Goal: Obtain resource: Obtain resource

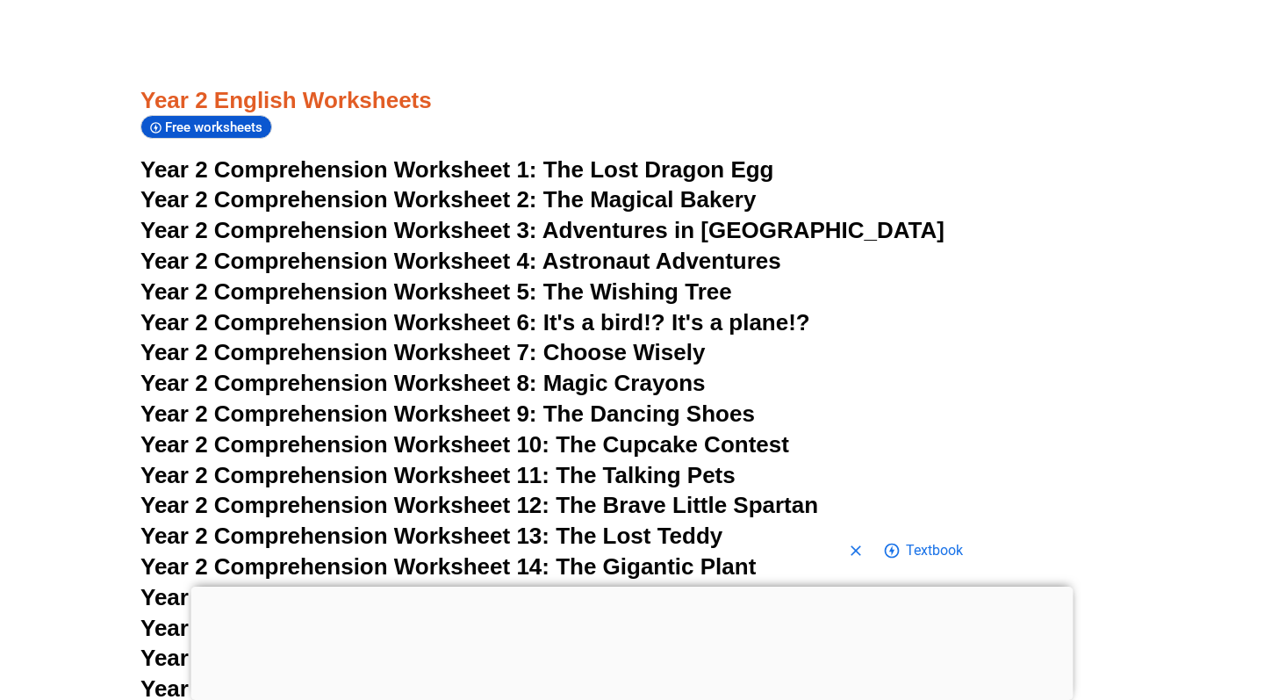
scroll to position [4130, 0]
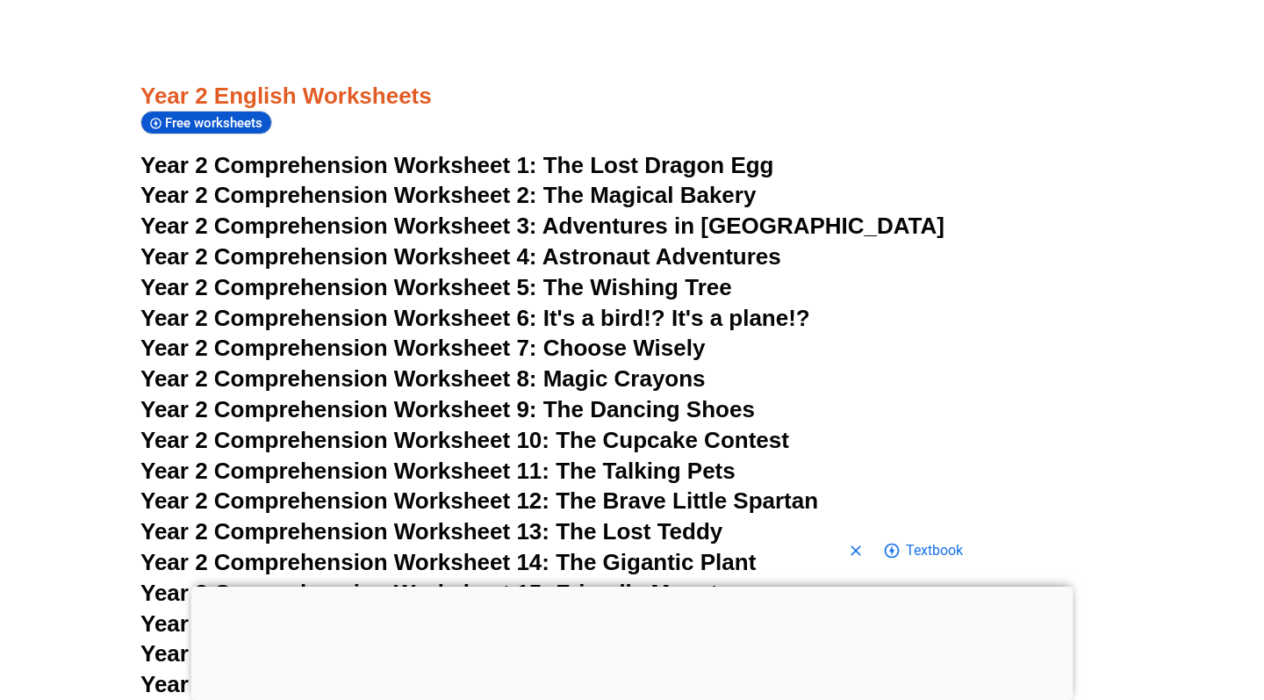
click at [309, 274] on span "Year 2 Comprehension Worksheet 5:" at bounding box center [338, 287] width 397 height 26
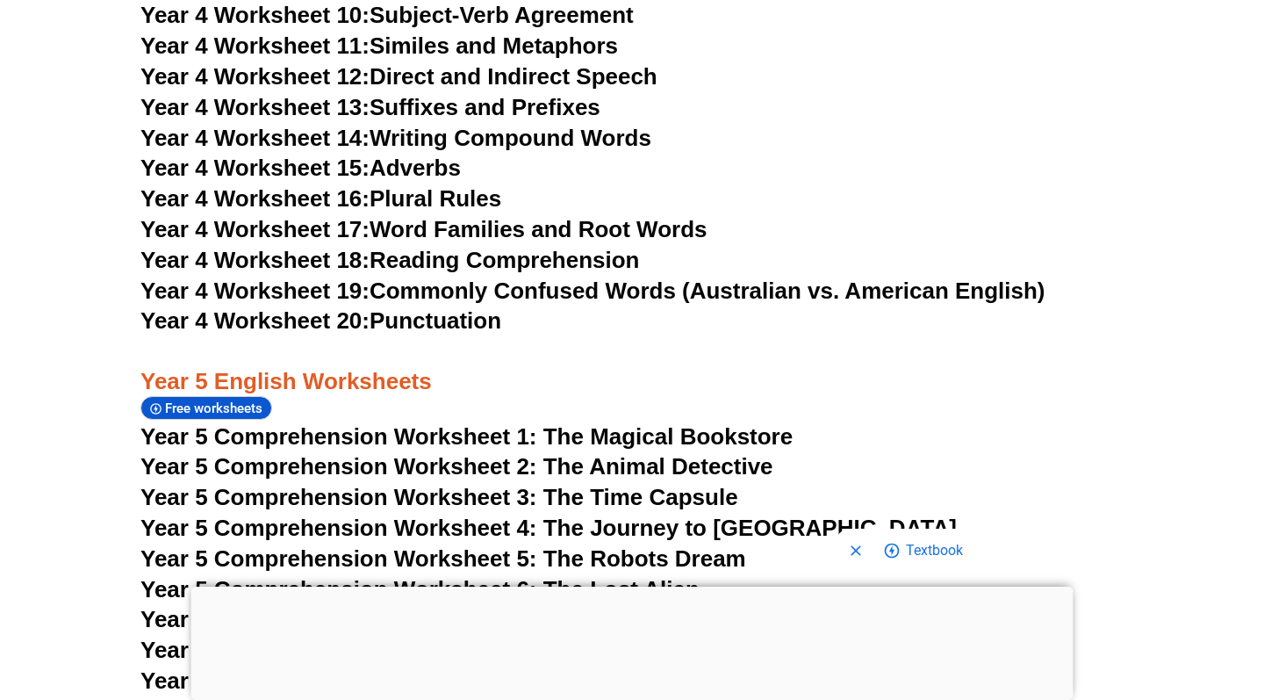
scroll to position [3857, 0]
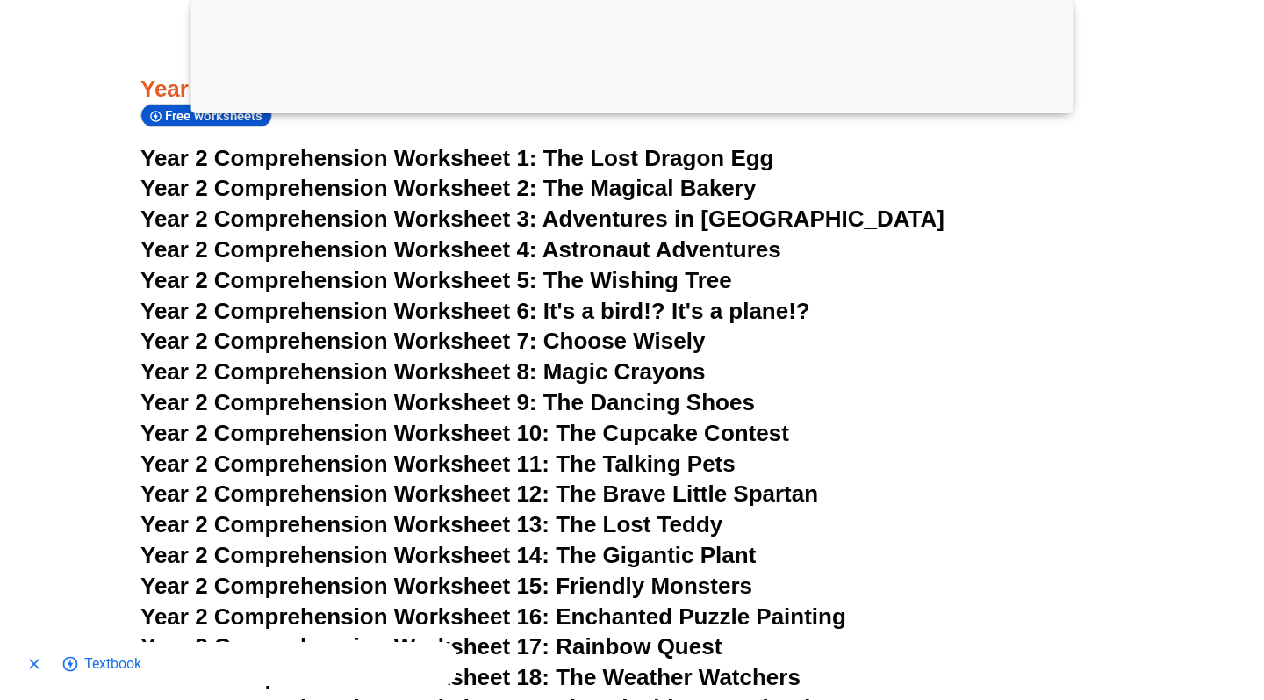
scroll to position [4268, 0]
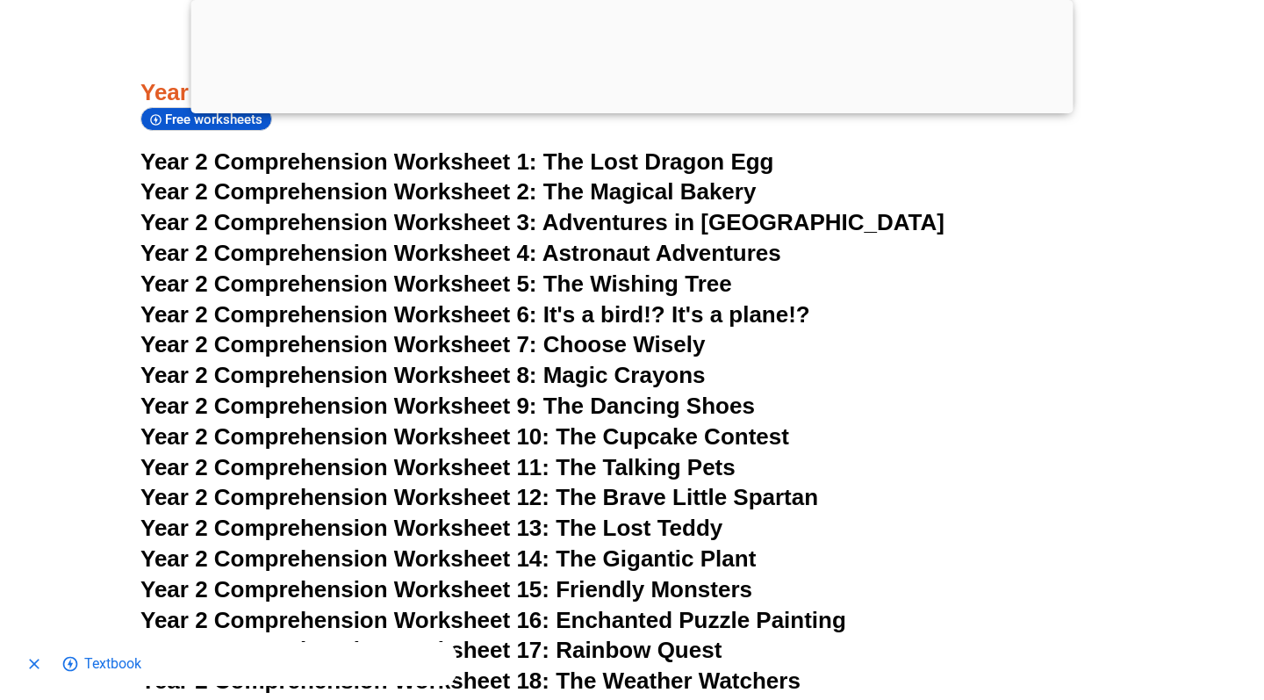
click at [348, 576] on span "Year 2 Comprehension Worksheet 15: Friendly Monsters" at bounding box center [446, 589] width 612 height 26
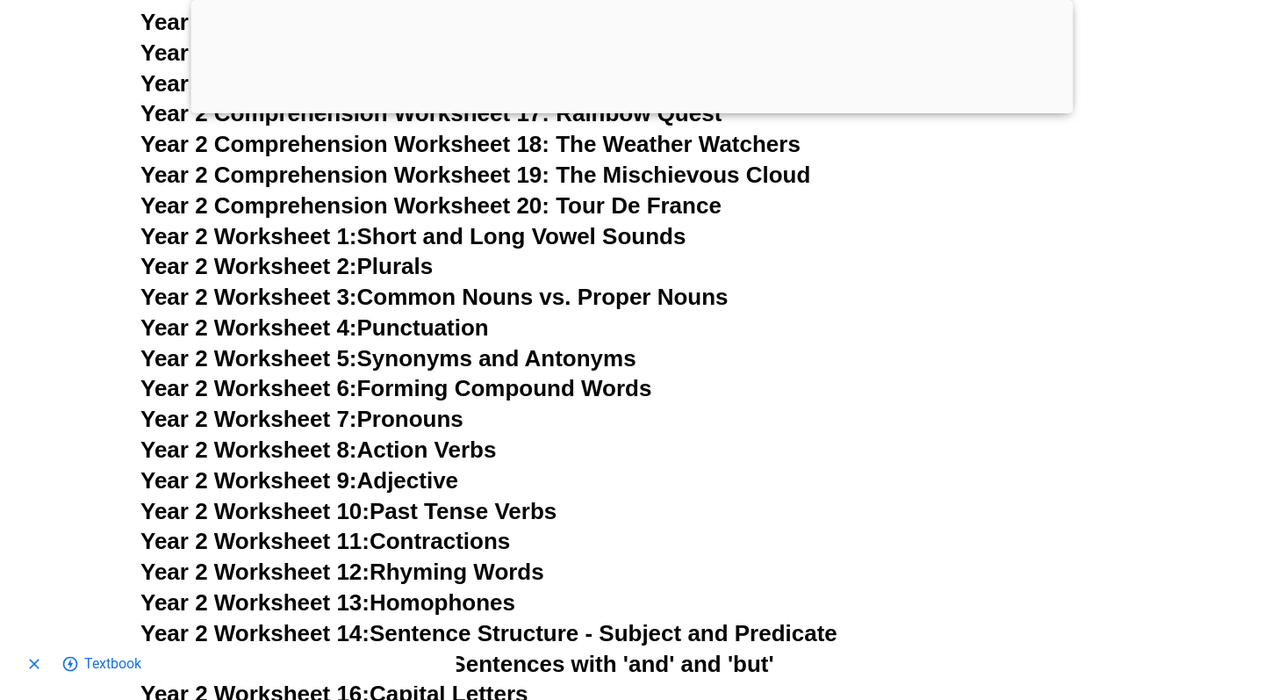
scroll to position [4793, 0]
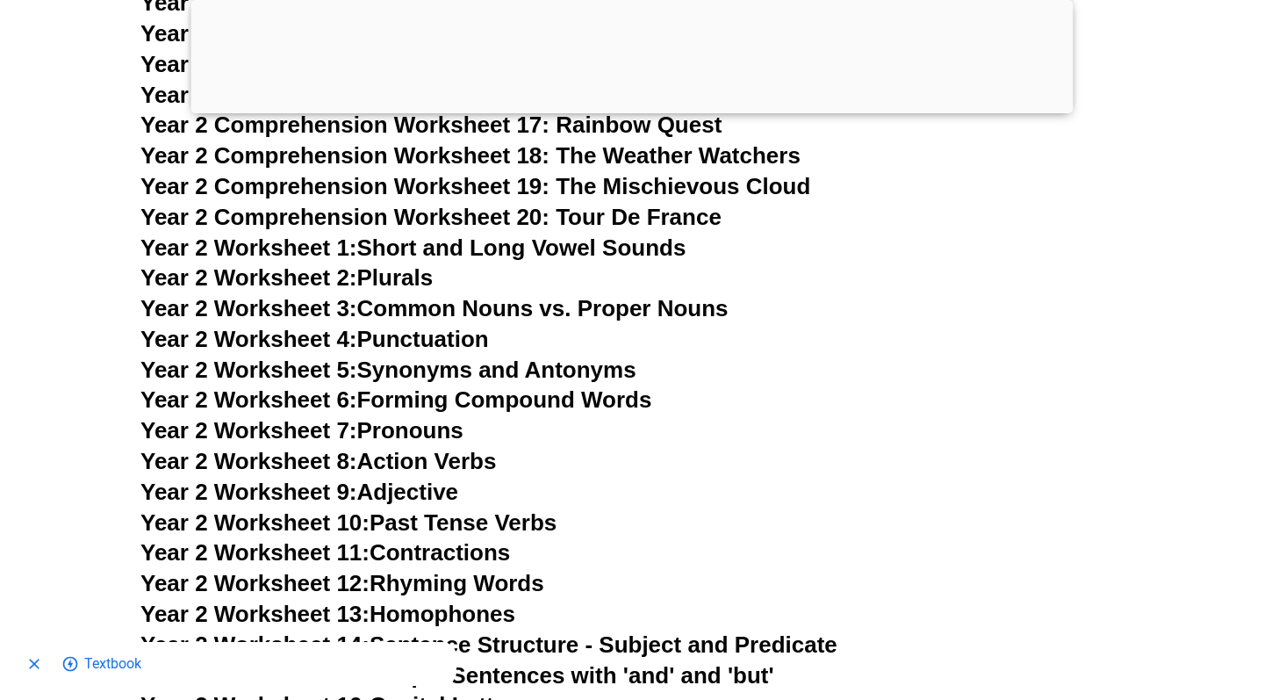
click at [313, 326] on span "Year 2 Worksheet 4:" at bounding box center [248, 339] width 217 height 26
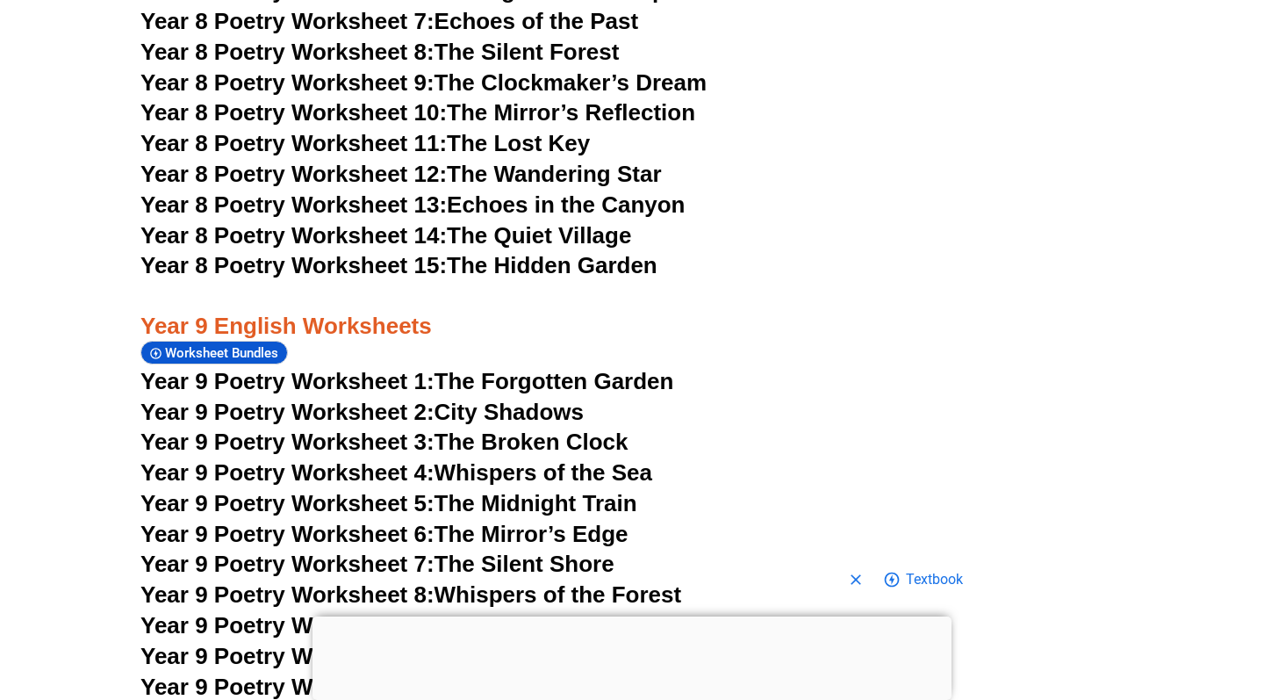
scroll to position [11903, 0]
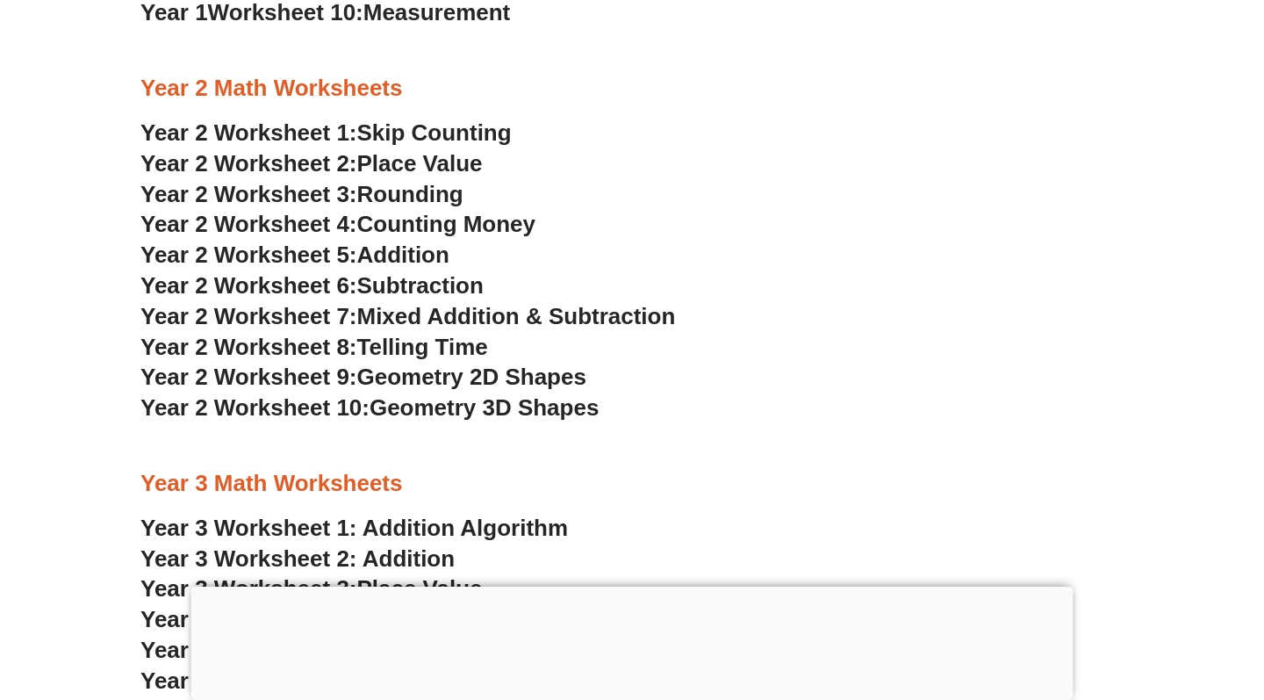
scroll to position [2006, 0]
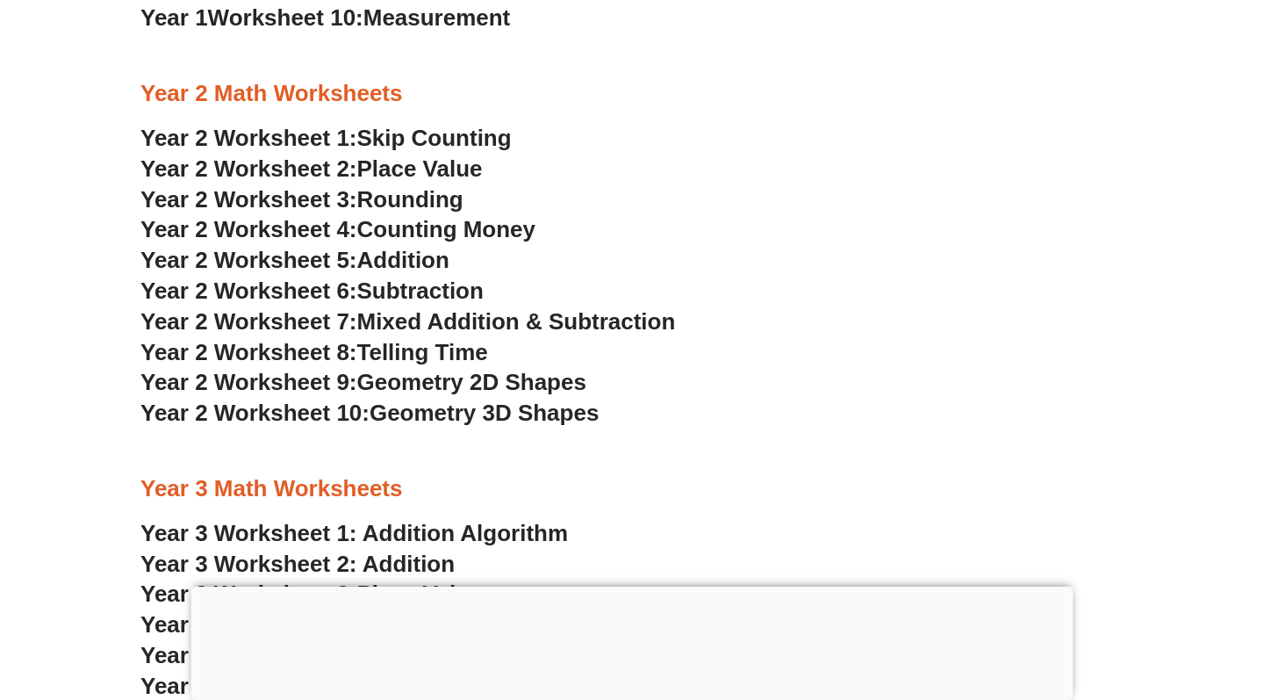
click at [475, 308] on span "Mixed Addition & Subtraction" at bounding box center [516, 321] width 319 height 26
